Goal: Information Seeking & Learning: Learn about a topic

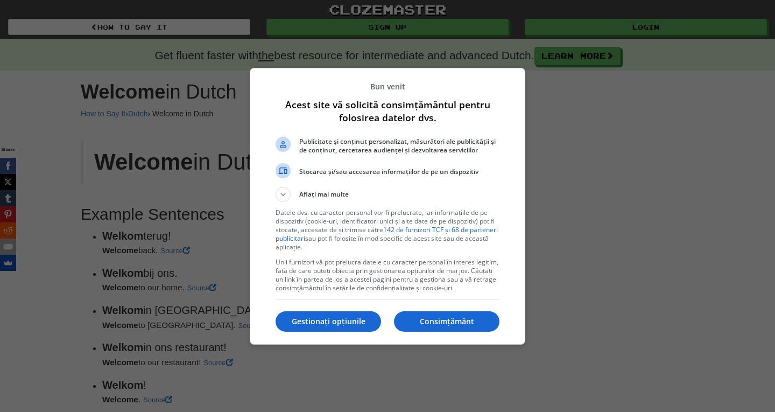
click at [0, 293] on div at bounding box center [387, 206] width 775 height 412
click at [455, 320] on p "Consimțământ" at bounding box center [447, 321] width 106 height 11
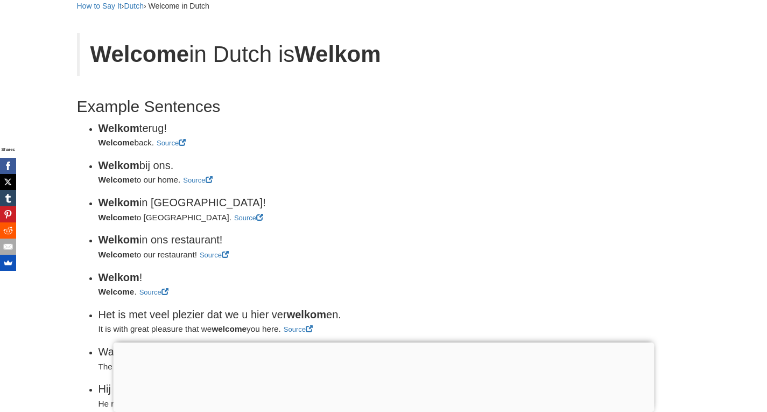
scroll to position [161, 0]
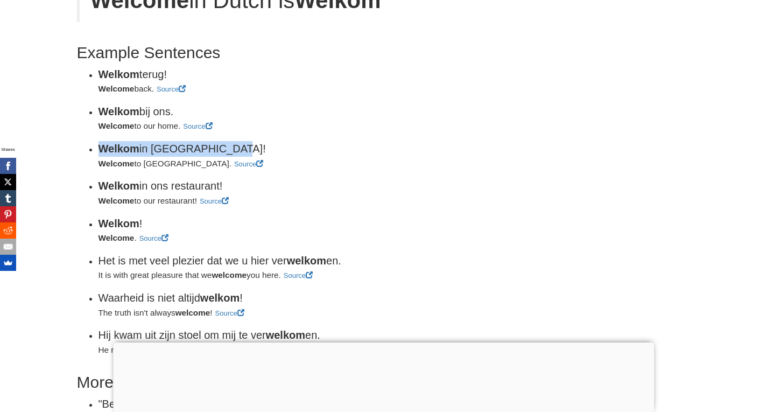
drag, startPoint x: 97, startPoint y: 146, endPoint x: 231, endPoint y: 153, distance: 134.2
click at [231, 153] on ul "Welkom terug! Welcome back. Source [GEOGRAPHIC_DATA] bij ons. Welcome to our ho…" at bounding box center [279, 212] width 404 height 290
drag, startPoint x: 97, startPoint y: 70, endPoint x: 184, endPoint y: 70, distance: 86.7
click at [184, 70] on ul "Welkom terug! Welcome back. Source [GEOGRAPHIC_DATA] bij ons. Welcome to our ho…" at bounding box center [279, 212] width 404 height 290
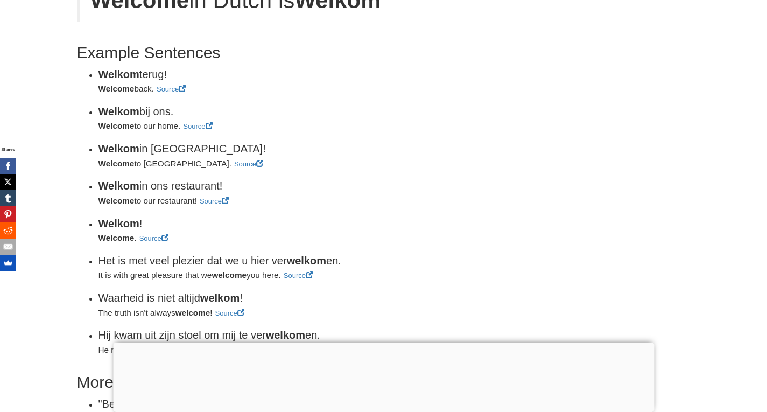
copy div "Welkom terug!"
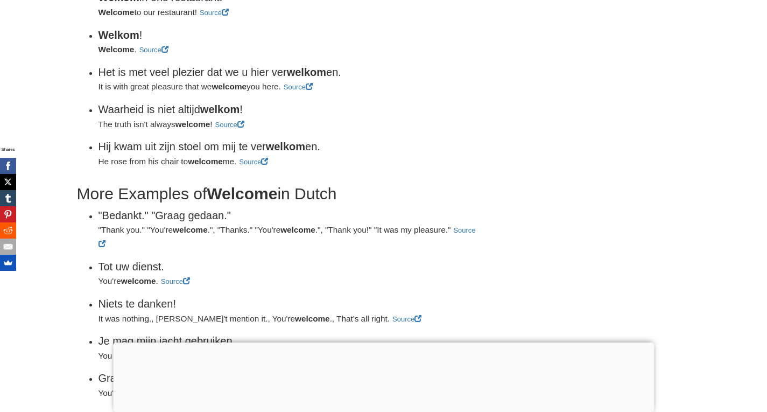
scroll to position [377, 0]
